Goal: Find contact information: Find contact information

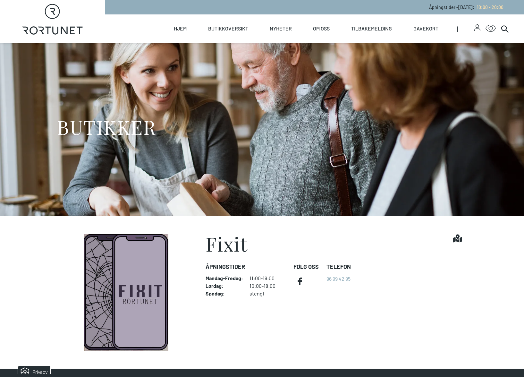
click at [255, 294] on dd "stengt" at bounding box center [269, 293] width 39 height 6
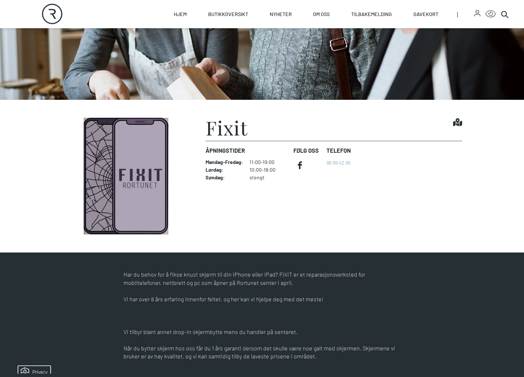
scroll to position [196, 0]
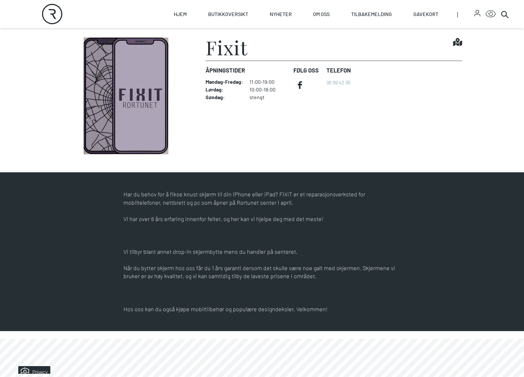
click at [458, 42] on icon at bounding box center [458, 42] width 9 height 8
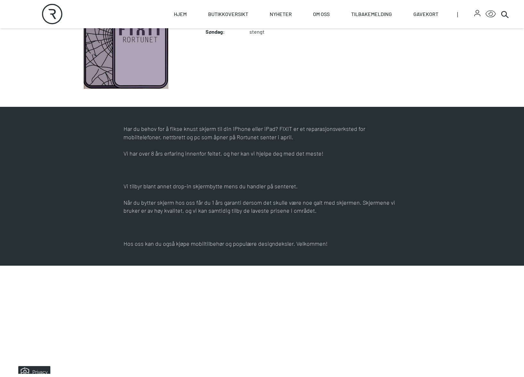
scroll to position [515, 0]
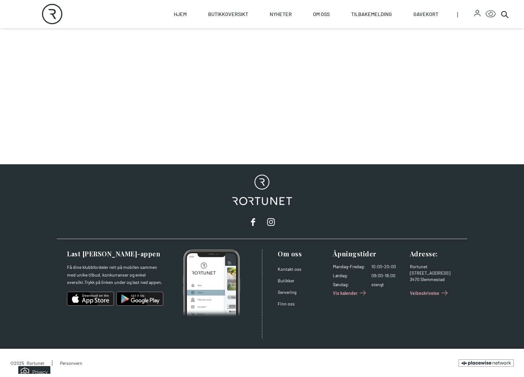
click at [420, 276] on div "[STREET_ADDRESS]" at bounding box center [435, 273] width 50 height 6
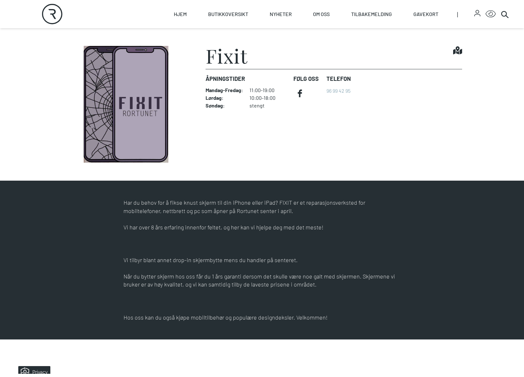
scroll to position [0, 0]
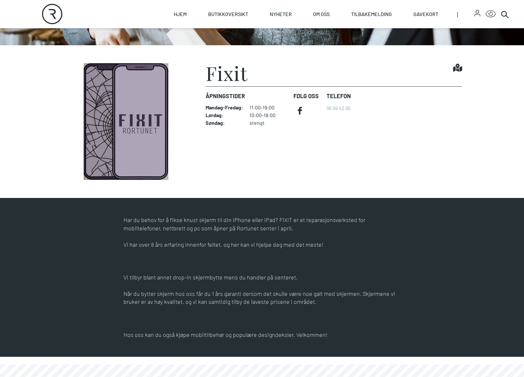
scroll to position [196, 0]
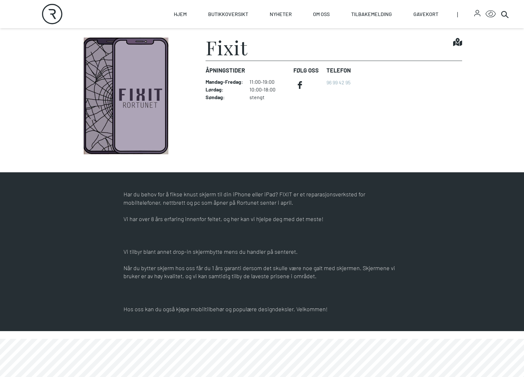
click at [309, 165] on section "Fixit Find it! Åpningstider Mandag - Fredag : 11:00-19:00 Lørdag : 10:00-18:00 …" at bounding box center [262, 96] width 524 height 153
click at [409, 82] on dl "Åpningstider Mandag - Fredag : 11:00-19:00 Lørdag : 10:00-18:00 Søndag : stengt…" at bounding box center [334, 83] width 257 height 45
click at [421, 77] on dl "Åpningstider Mandag - Fredag : 11:00-19:00 Lørdag : 10:00-18:00 Søndag : stengt…" at bounding box center [334, 83] width 257 height 45
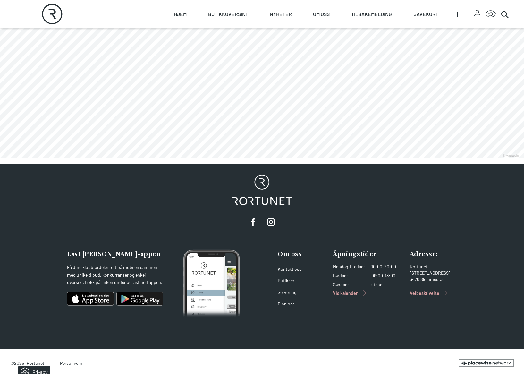
click at [284, 306] on link "Finn oss" at bounding box center [286, 303] width 17 height 5
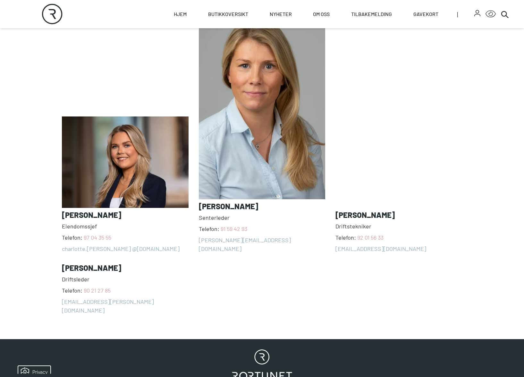
scroll to position [524, 0]
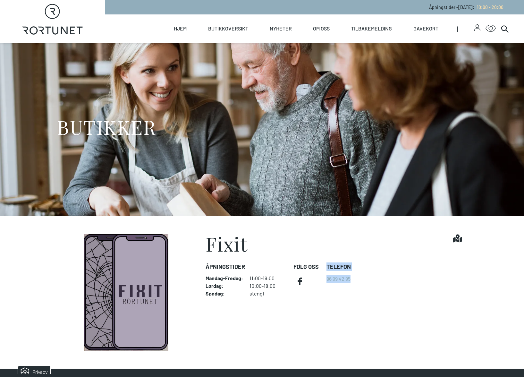
drag, startPoint x: 206, startPoint y: 242, endPoint x: 371, endPoint y: 289, distance: 171.6
click at [371, 289] on div "Fixit Find it! Åpningstider Mandag - Fredag : 11:00-19:00 Lørdag : 10:00-18:00 …" at bounding box center [334, 268] width 257 height 68
copy div "Telefon 96 99 42 95"
